Goal: Task Accomplishment & Management: Use online tool/utility

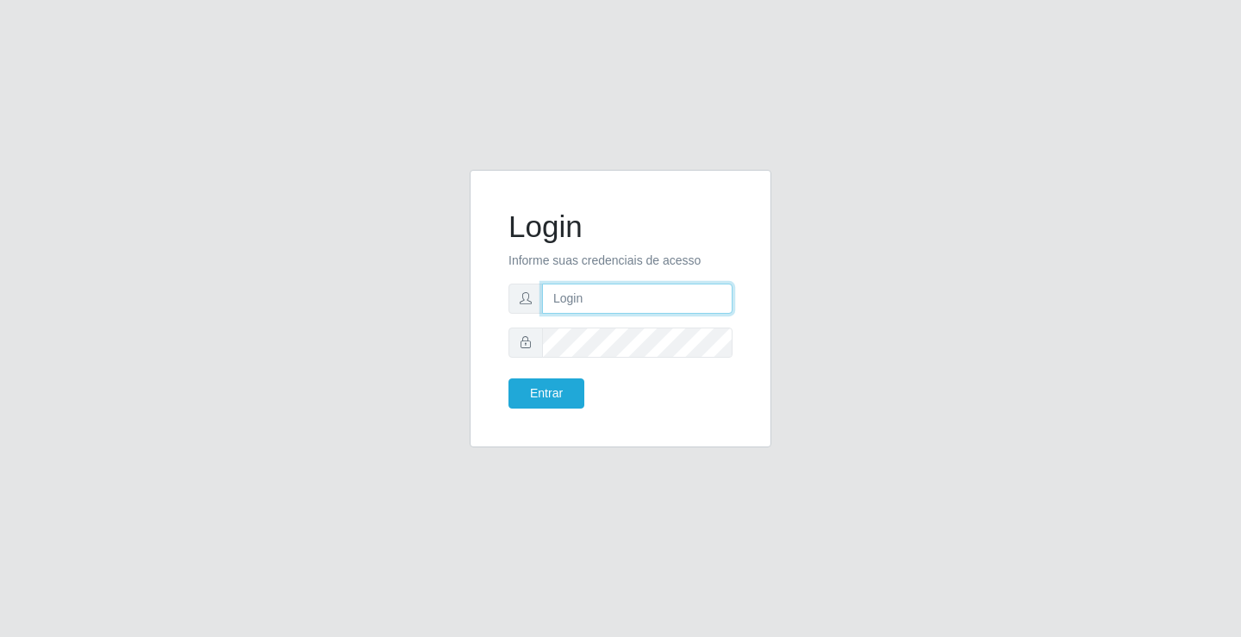
click at [571, 288] on input "text" at bounding box center [637, 299] width 190 height 30
type input "[PERSON_NAME]"
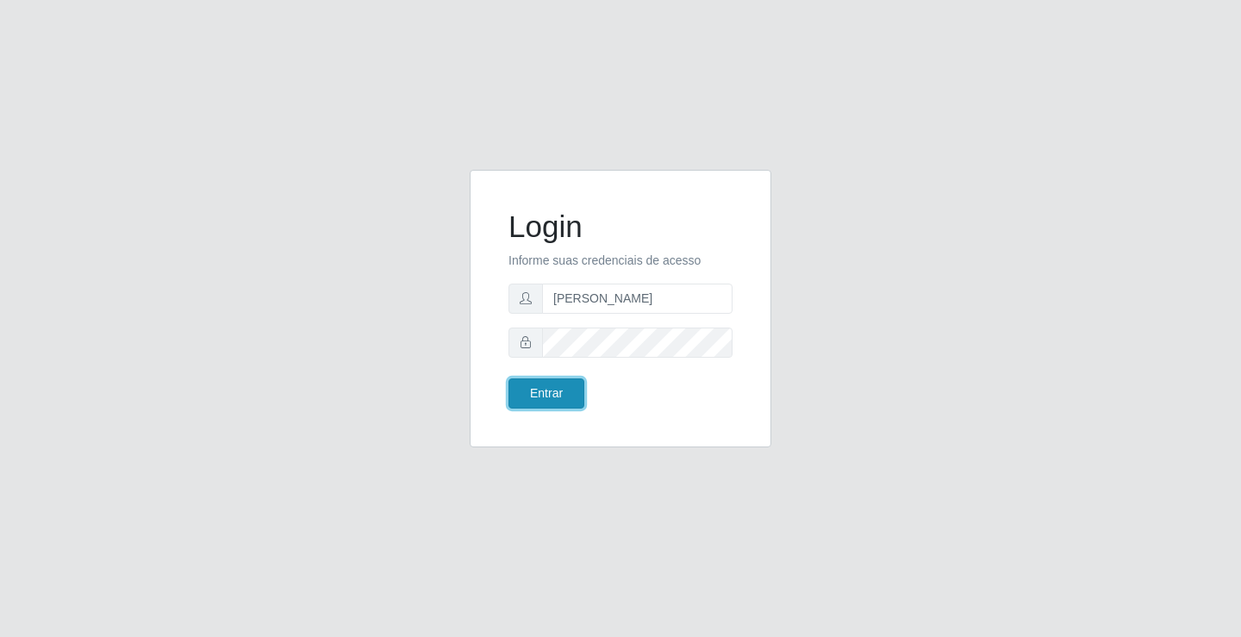
click at [564, 384] on button "Entrar" at bounding box center [546, 393] width 76 height 30
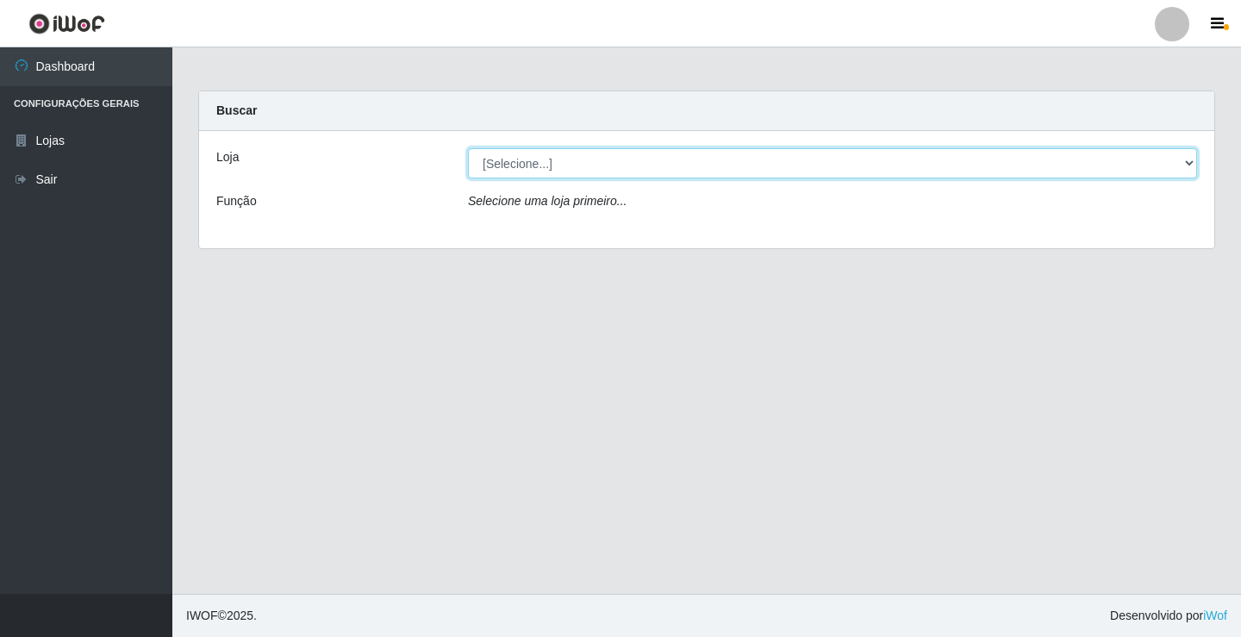
click at [560, 165] on select "[Selecione...] Ideal - Conceição" at bounding box center [832, 163] width 729 height 30
select select "231"
click at [468, 148] on select "[Selecione...] Ideal - Conceição" at bounding box center [832, 163] width 729 height 30
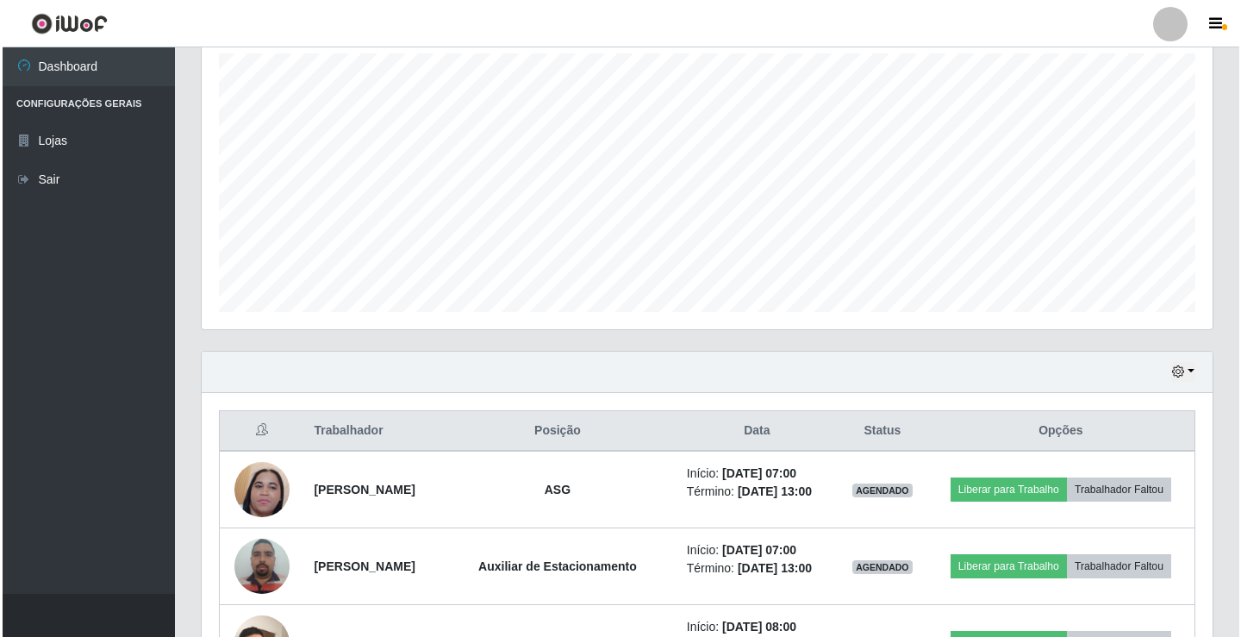
scroll to position [345, 0]
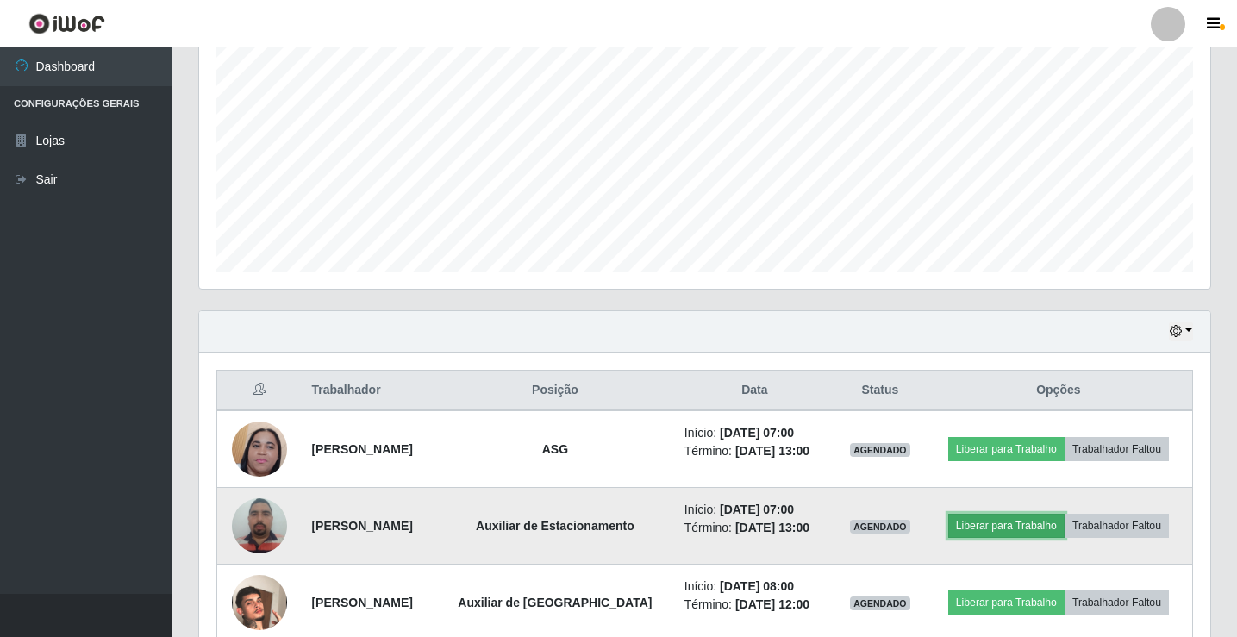
click at [994, 526] on button "Liberar para Trabalho" at bounding box center [1006, 526] width 116 height 24
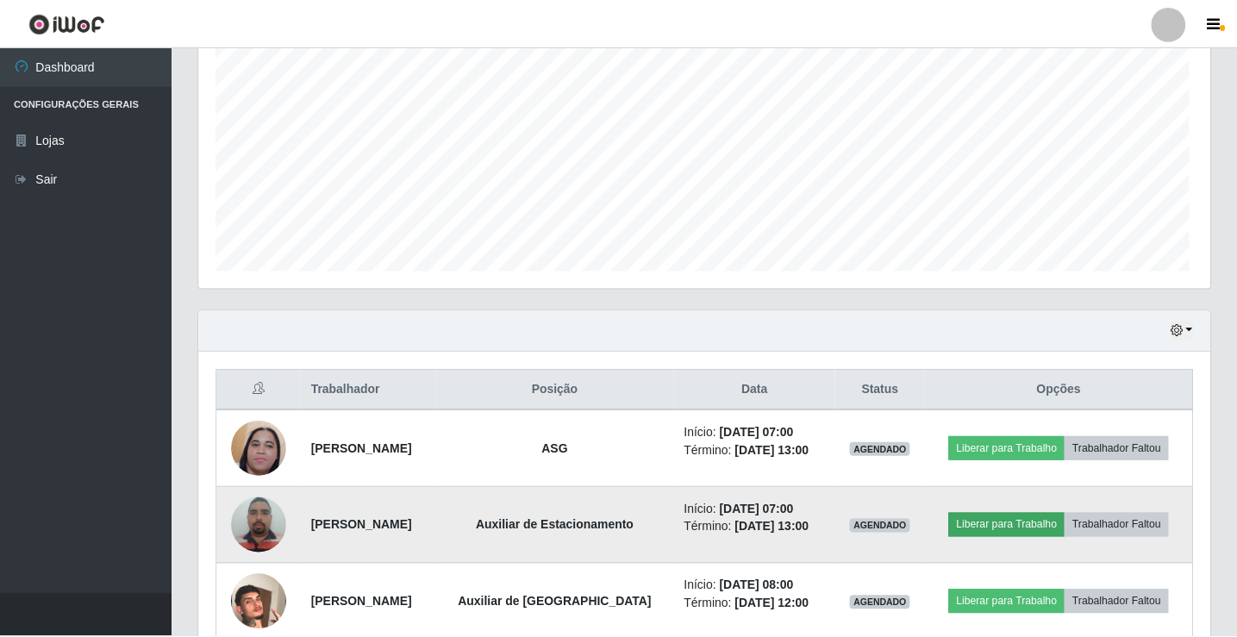
scroll to position [358, 1002]
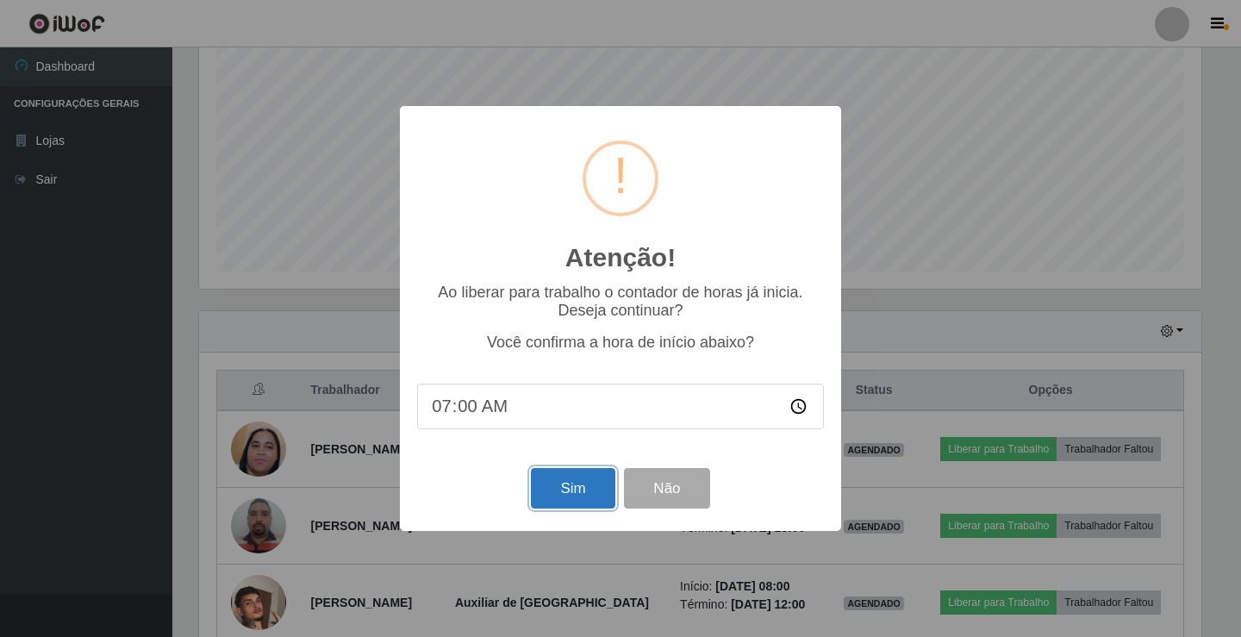
click at [583, 477] on button "Sim" at bounding box center [573, 488] width 84 height 41
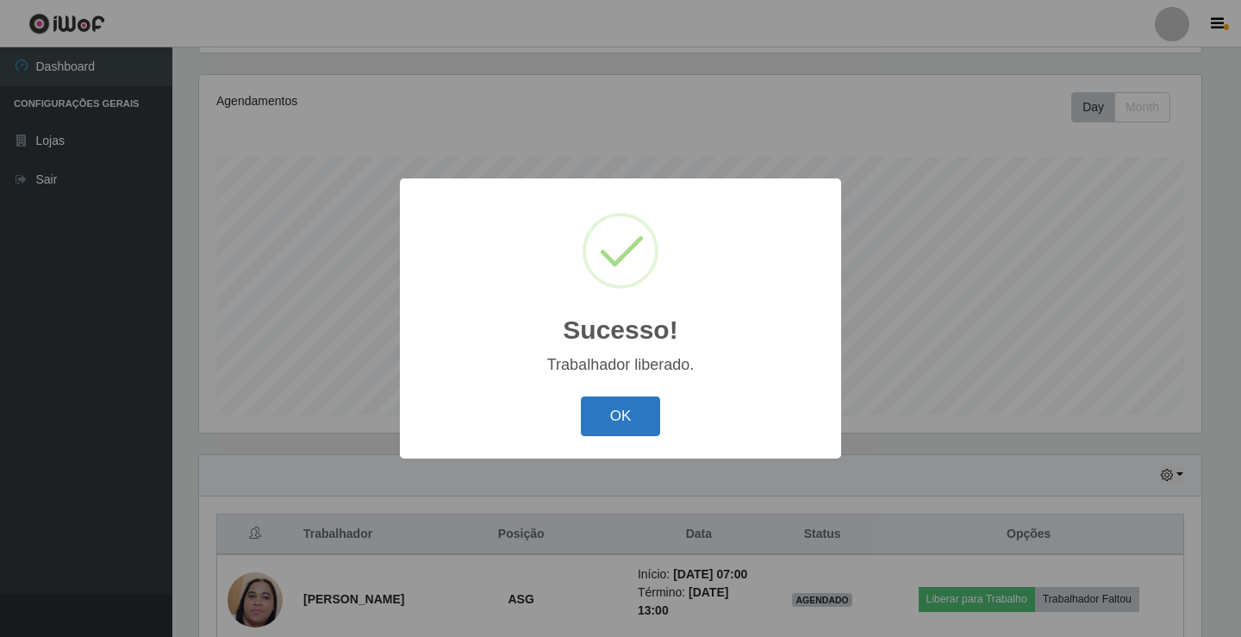
click at [619, 423] on button "OK" at bounding box center [621, 416] width 80 height 41
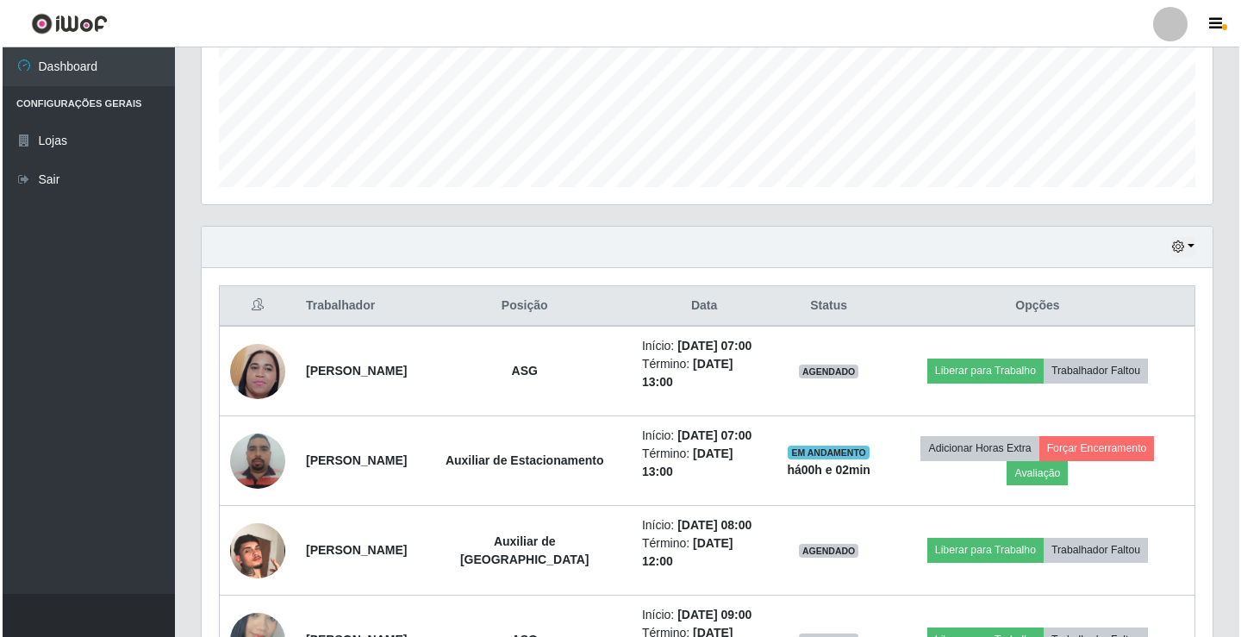
scroll to position [459, 0]
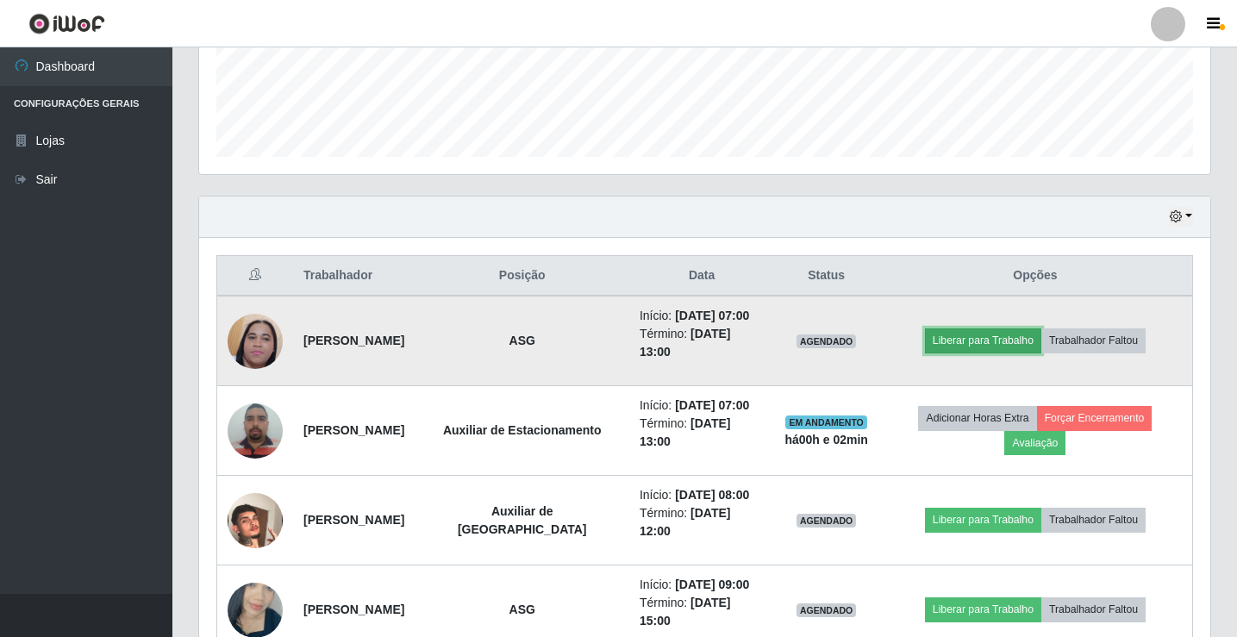
click at [968, 341] on button "Liberar para Trabalho" at bounding box center [983, 340] width 116 height 24
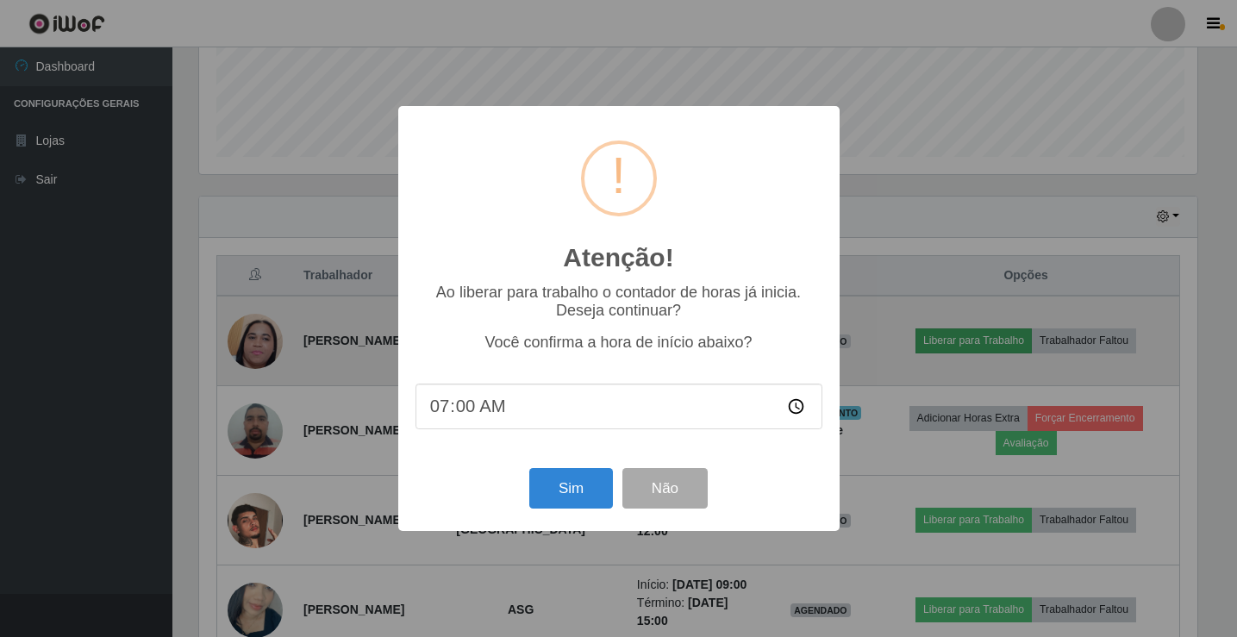
scroll to position [358, 1002]
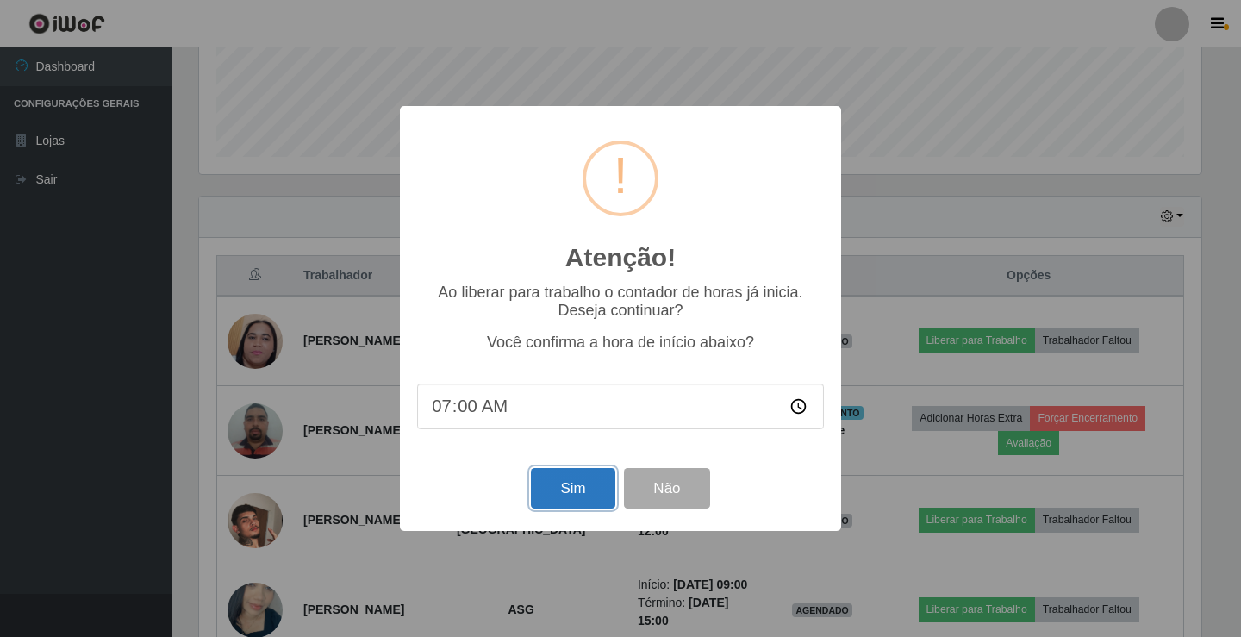
click at [601, 479] on button "Sim" at bounding box center [573, 488] width 84 height 41
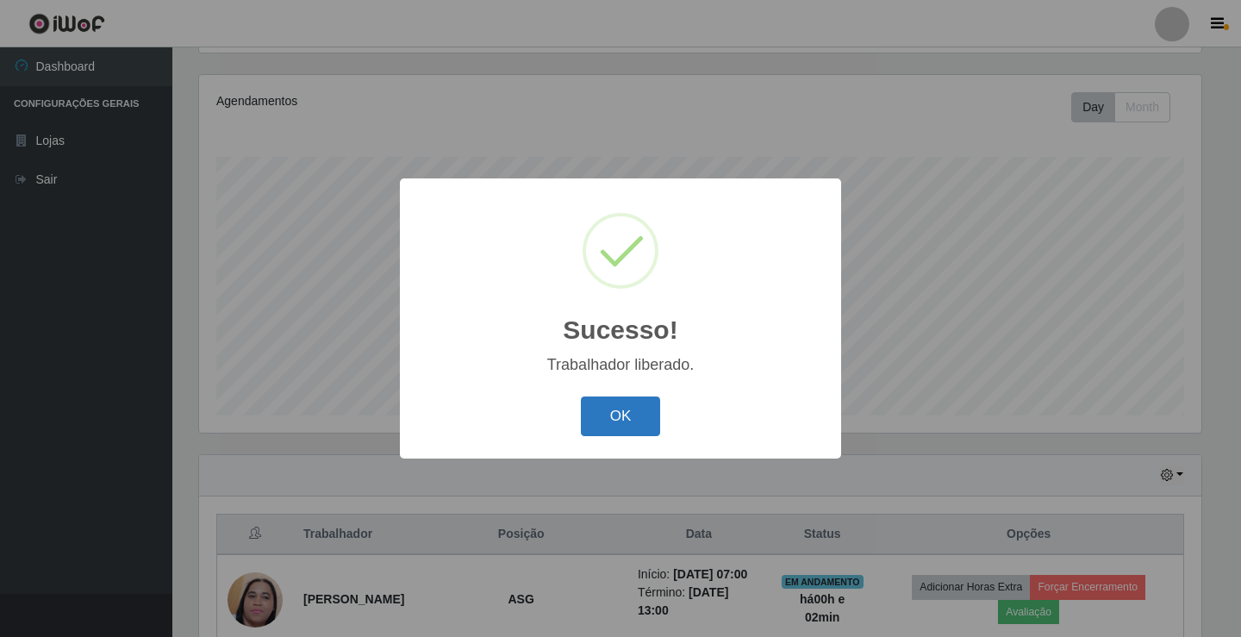
click at [598, 424] on button "OK" at bounding box center [621, 416] width 80 height 41
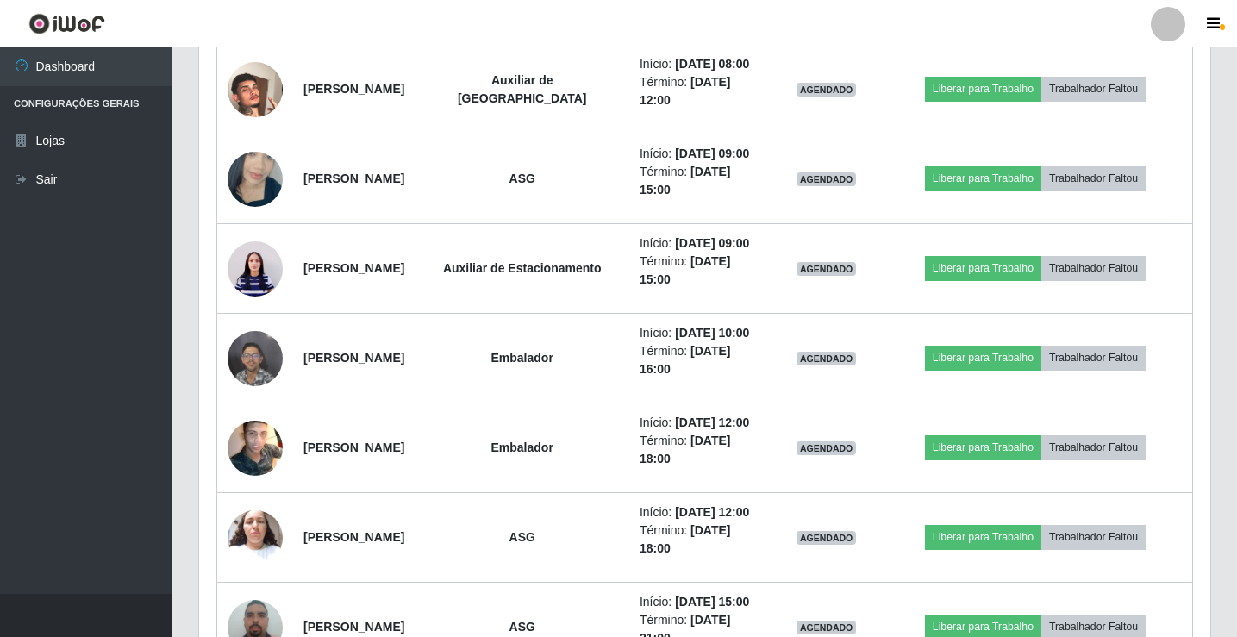
scroll to position [804, 0]
